Goal: Use online tool/utility: Utilize a website feature to perform a specific function

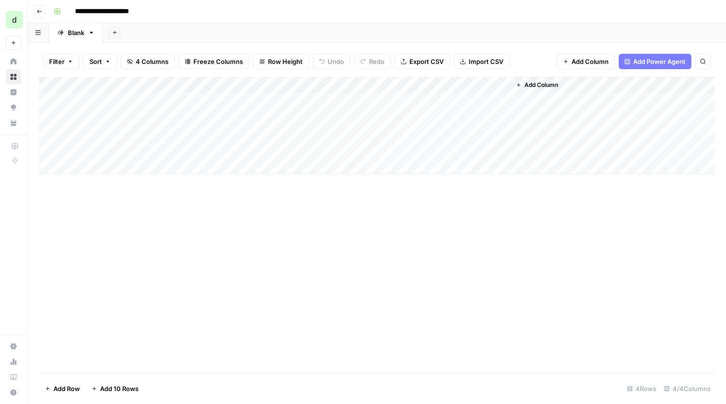
click at [151, 100] on div "Add Column" at bounding box center [376, 125] width 675 height 97
click at [174, 99] on div "Add Column" at bounding box center [376, 125] width 675 height 97
click at [39, 12] on icon "button" at bounding box center [40, 12] width 6 height 6
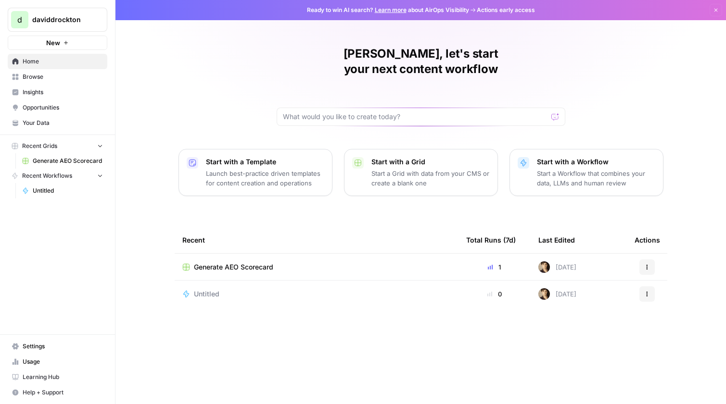
click at [43, 189] on span "Untitled" at bounding box center [68, 191] width 70 height 9
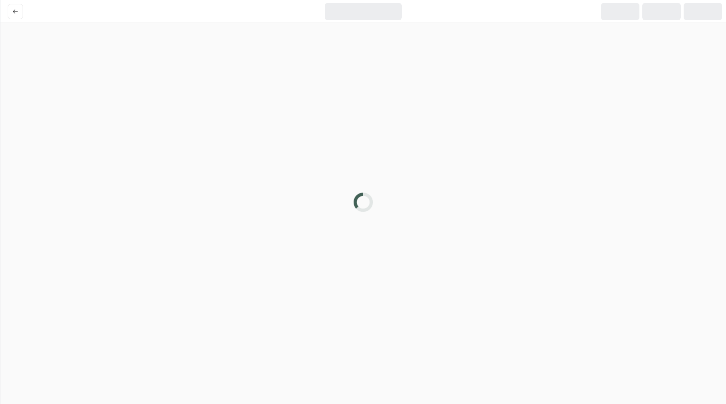
click at [33, 189] on span "Untitled" at bounding box center [33, 191] width 0 height 9
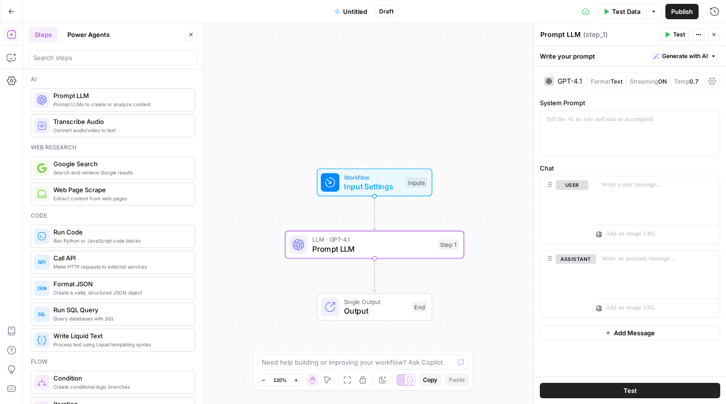
click at [713, 58] on icon "button" at bounding box center [713, 56] width 6 height 6
click at [653, 88] on div "Use AI to build your prompt" at bounding box center [674, 86] width 74 height 9
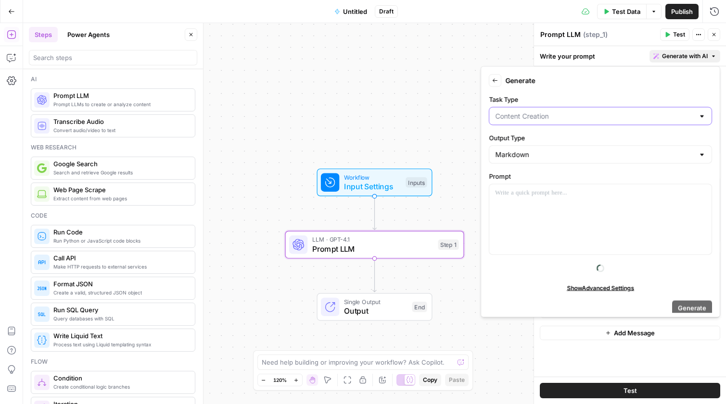
click at [605, 117] on input "Task Type" at bounding box center [594, 117] width 199 height 10
click at [555, 140] on span "Content Creation" at bounding box center [594, 141] width 194 height 10
type input "Content Creation"
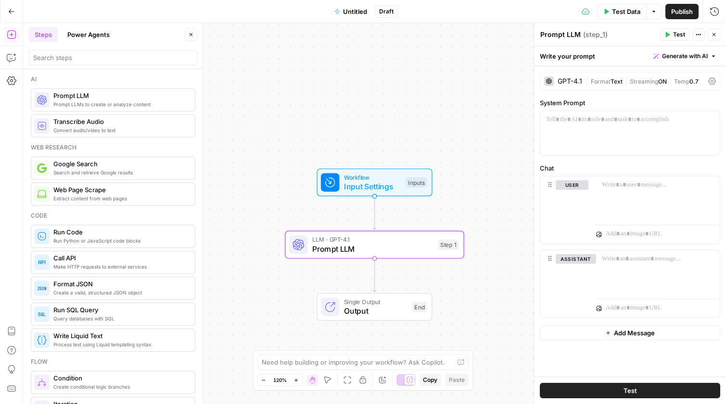
click at [89, 30] on button "Power Agents" at bounding box center [89, 34] width 54 height 15
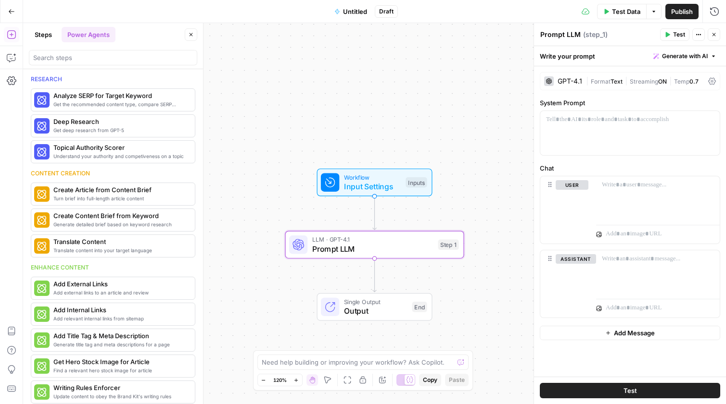
click at [40, 33] on button "Steps" at bounding box center [43, 34] width 29 height 15
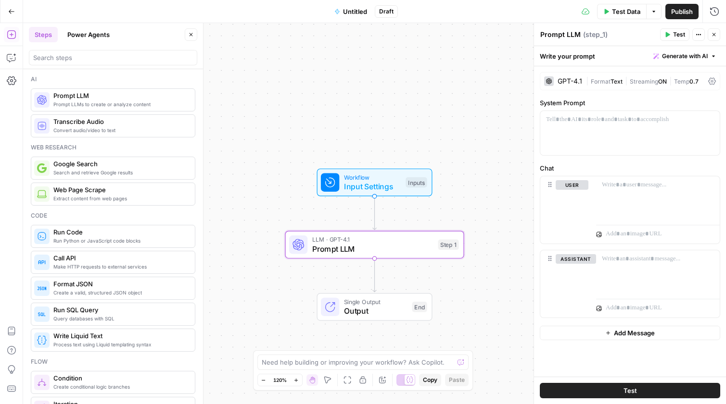
click at [79, 36] on button "Power Agents" at bounding box center [89, 34] width 54 height 15
